Goal: Task Accomplishment & Management: Manage account settings

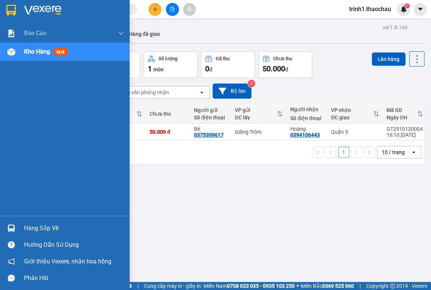
click at [37, 226] on div "Hàng sắp về" at bounding box center [74, 228] width 100 height 11
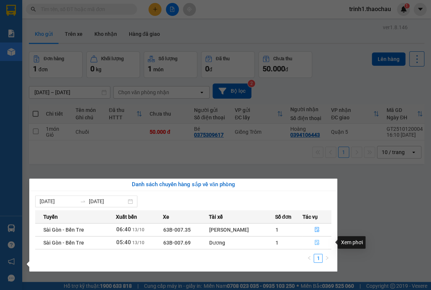
click at [314, 241] on icon "file-done" at bounding box center [316, 242] width 5 height 5
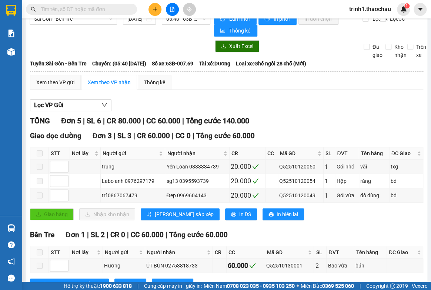
scroll to position [111, 0]
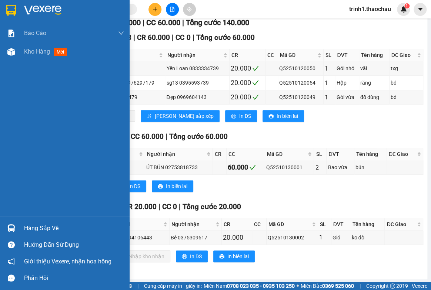
click at [28, 225] on div "Hàng sắp về" at bounding box center [74, 228] width 100 height 11
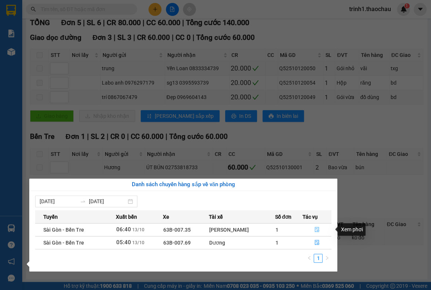
click at [316, 228] on icon "file-done" at bounding box center [316, 229] width 5 height 5
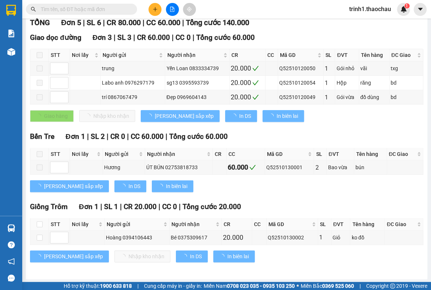
scroll to position [13, 0]
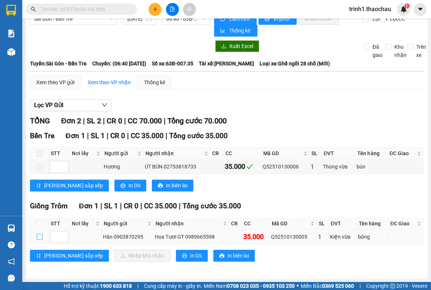
click at [39, 236] on input "checkbox" at bounding box center [40, 237] width 6 height 6
checkbox input "true"
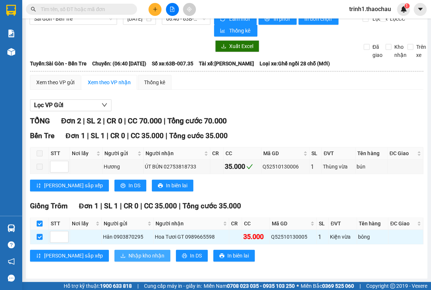
click at [128, 252] on span "Nhập kho nhận" at bounding box center [146, 256] width 36 height 8
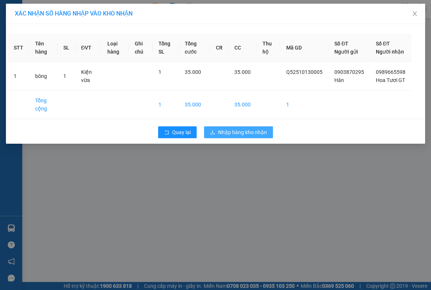
click at [242, 136] on span "Nhập hàng kho nhận" at bounding box center [242, 132] width 49 height 8
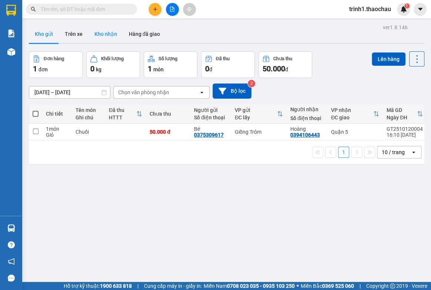
click at [107, 33] on button "Kho nhận" at bounding box center [105, 34] width 34 height 18
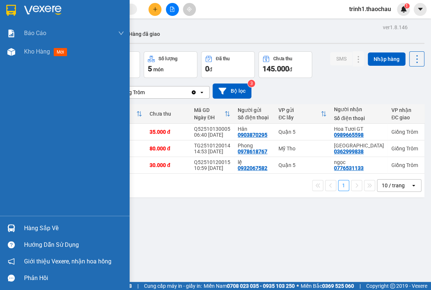
click at [35, 228] on div "Hàng sắp về" at bounding box center [74, 228] width 100 height 11
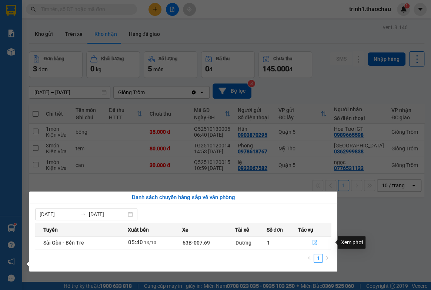
click at [315, 245] on icon "file-done" at bounding box center [314, 242] width 4 height 5
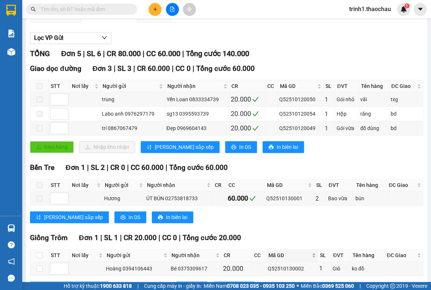
scroll to position [111, 0]
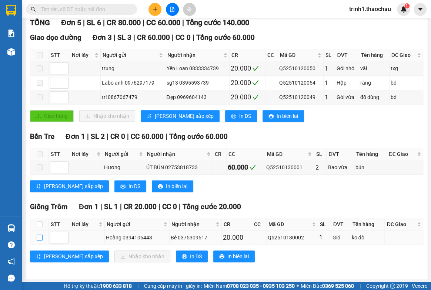
click at [39, 239] on input "checkbox" at bounding box center [40, 238] width 6 height 6
checkbox input "true"
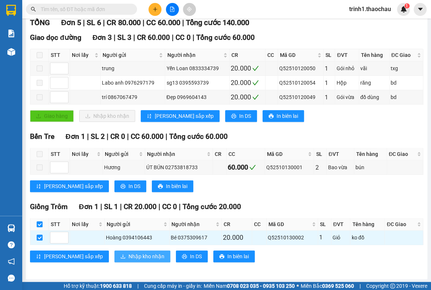
click at [128, 257] on span "Nhập kho nhận" at bounding box center [146, 257] width 36 height 8
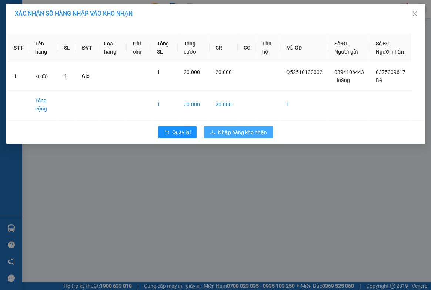
click at [247, 136] on span "Nhập hàng kho nhận" at bounding box center [242, 132] width 49 height 8
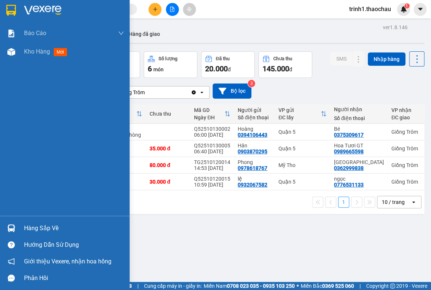
click at [21, 225] on div "Hàng sắp về" at bounding box center [64, 228] width 129 height 17
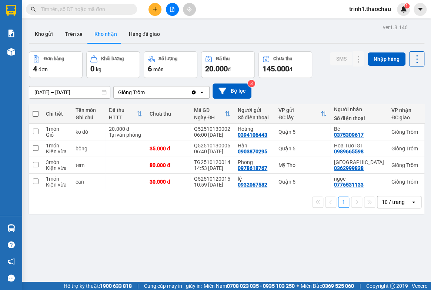
click at [375, 246] on section "Kết quả tìm kiếm ( 0 ) Bộ lọc No Data trinh1.thaochau 1 Báo cáo Báo cáo dòng ti…" at bounding box center [215, 145] width 431 height 290
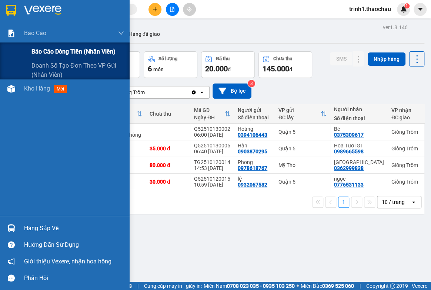
click at [42, 49] on span "Báo cáo dòng tiền (nhân viên)" at bounding box center [73, 51] width 84 height 9
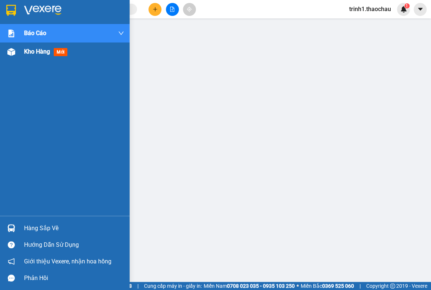
click at [36, 53] on span "Kho hàng" at bounding box center [37, 51] width 26 height 7
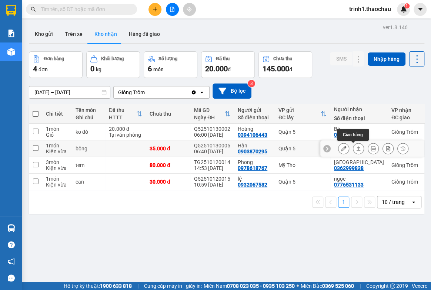
click at [356, 149] on button at bounding box center [358, 148] width 10 height 13
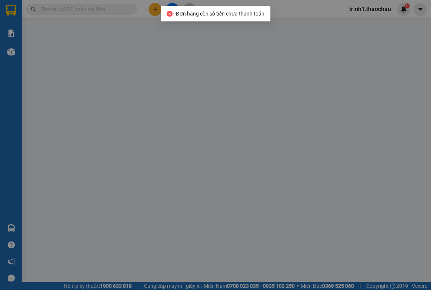
type input "0903870295"
type input "Hân"
type input "0989665598"
type input "Hoa Tươi GT"
type input "35.000"
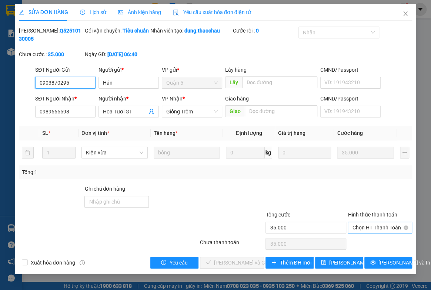
click at [382, 227] on span "Chọn HT Thanh Toán" at bounding box center [379, 227] width 55 height 11
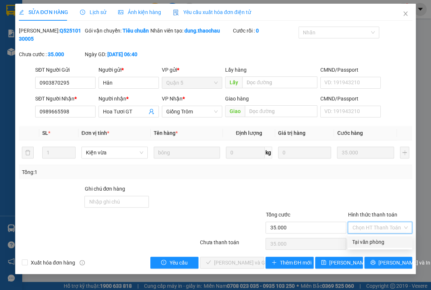
click at [372, 237] on div "Tại văn phòng" at bounding box center [379, 242] width 64 height 12
type input "0"
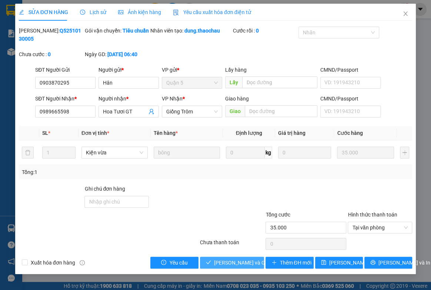
click at [221, 261] on span "[PERSON_NAME] và Giao hàng" at bounding box center [249, 263] width 71 height 8
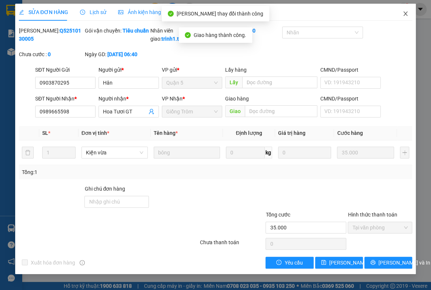
click at [403, 14] on icon "close" at bounding box center [405, 13] width 4 height 4
